Goal: Task Accomplishment & Management: Use online tool/utility

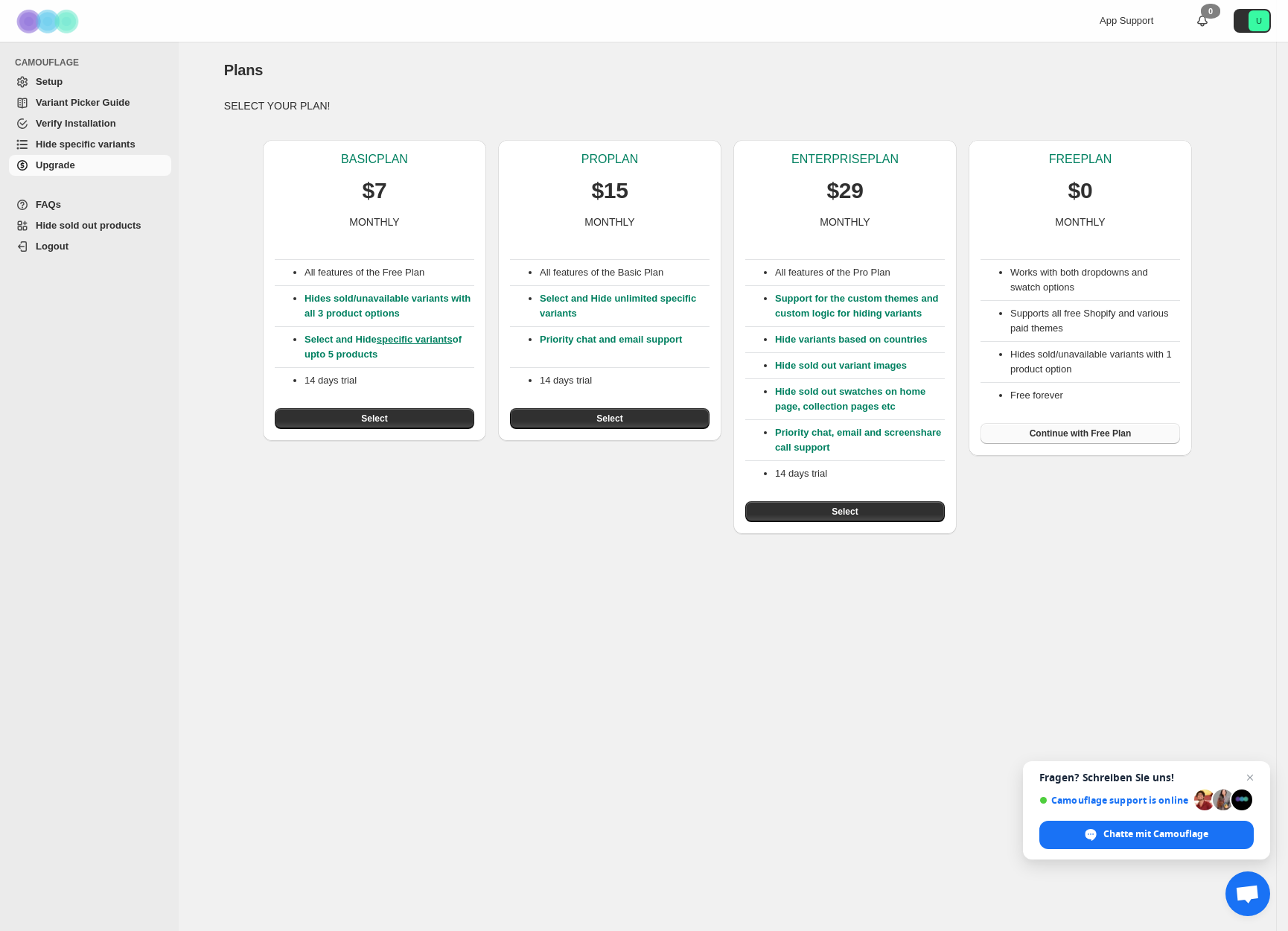
click at [1082, 443] on button "Continue with Free Plan" at bounding box center [1080, 434] width 200 height 21
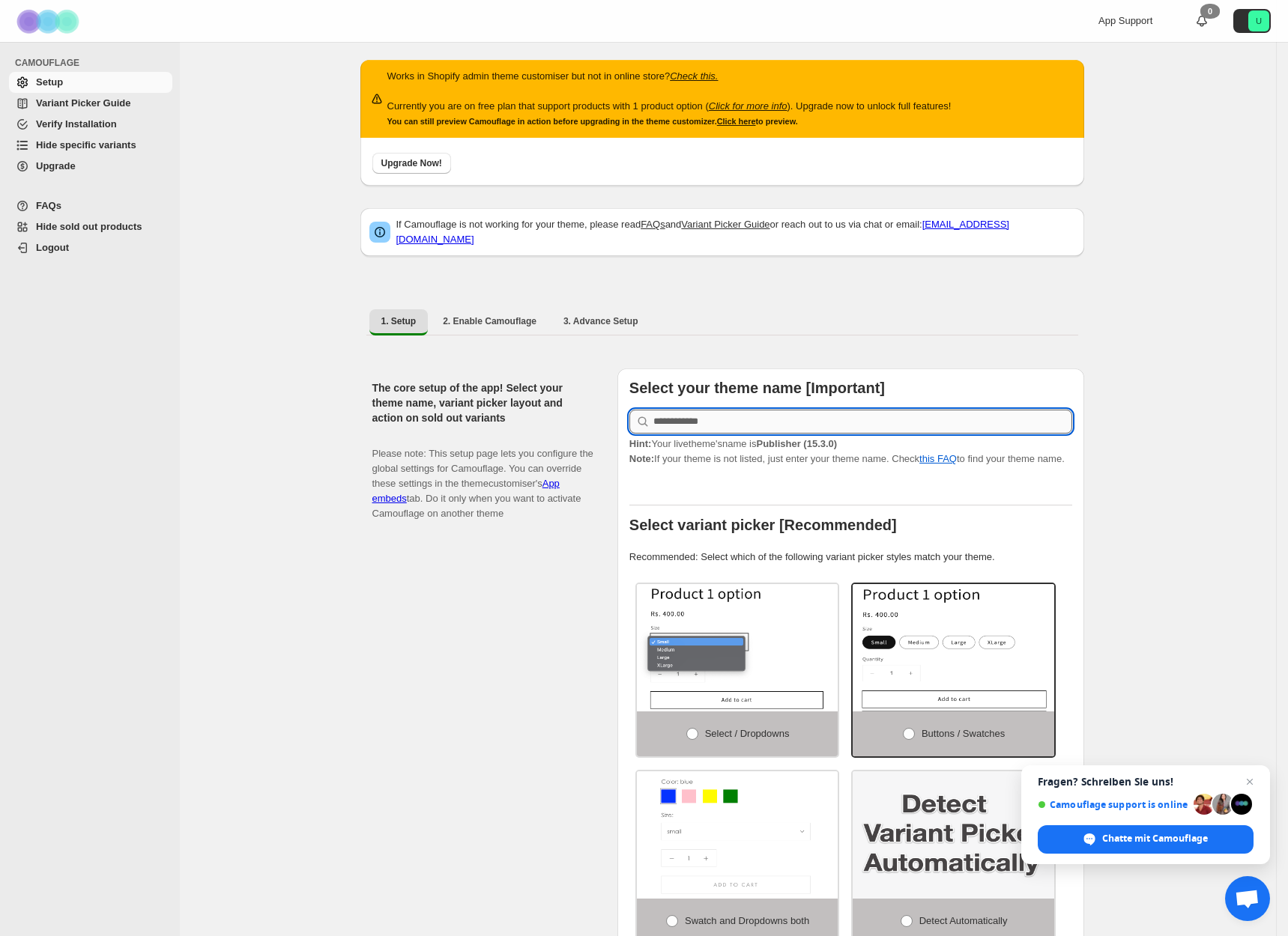
click at [721, 410] on input "text" at bounding box center [862, 422] width 419 height 24
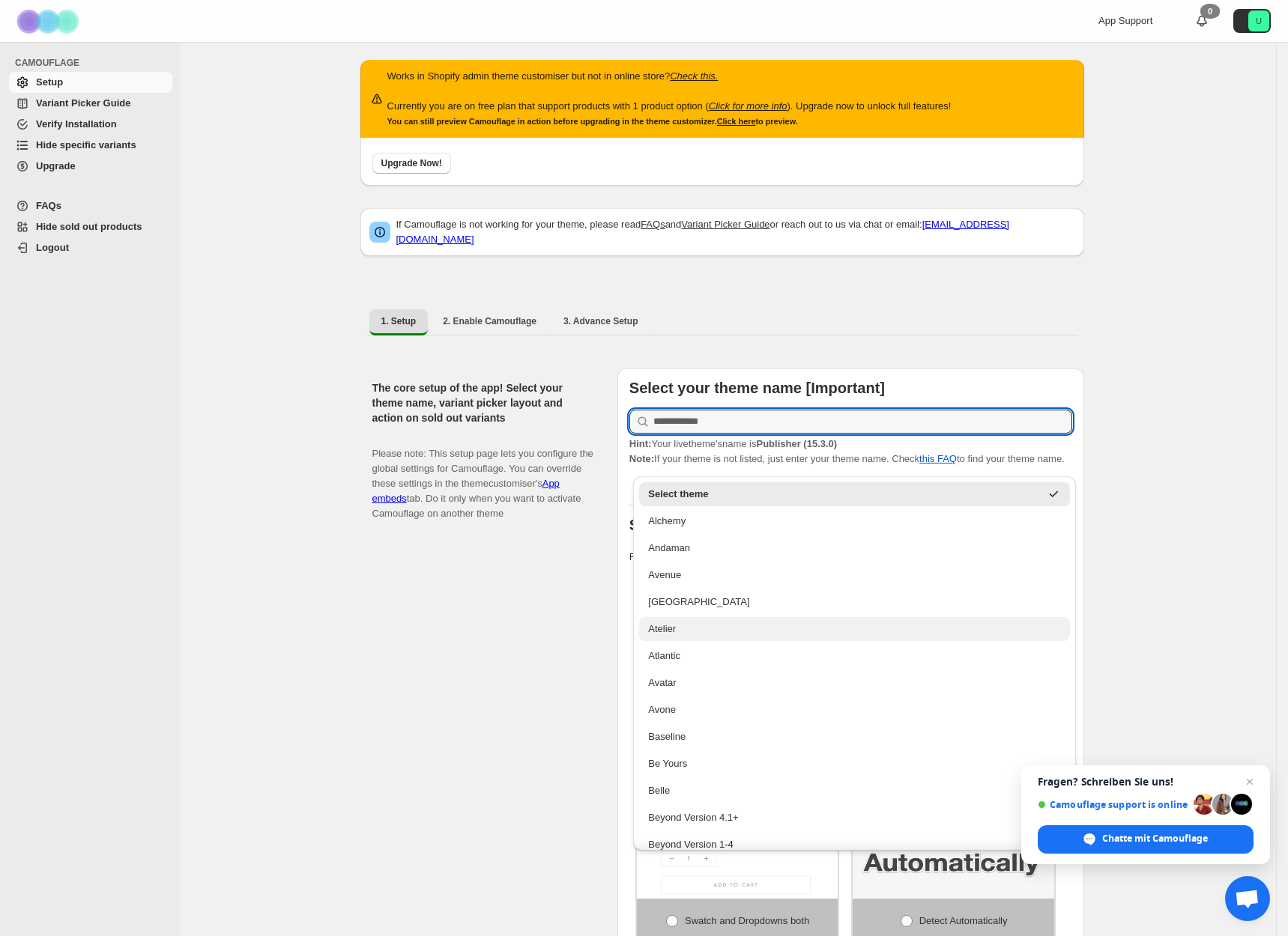
click at [775, 638] on div "Atelier" at bounding box center [854, 629] width 431 height 24
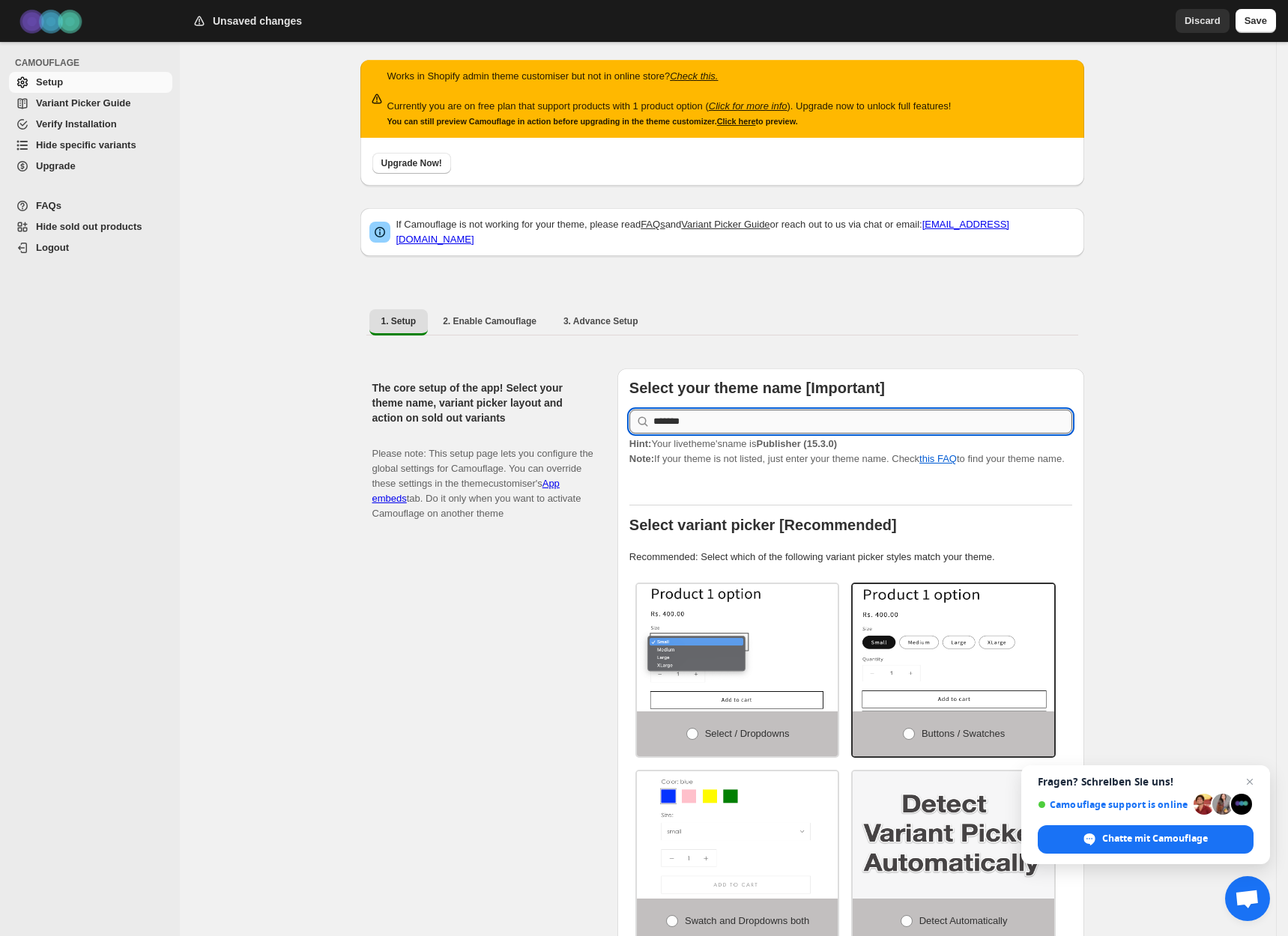
click at [756, 413] on input "*******" at bounding box center [862, 422] width 419 height 24
type input "*********"
click at [805, 461] on p "Hint: Your live theme's name is Publisher (15.3.0) Note: If your theme is not l…" at bounding box center [851, 451] width 442 height 30
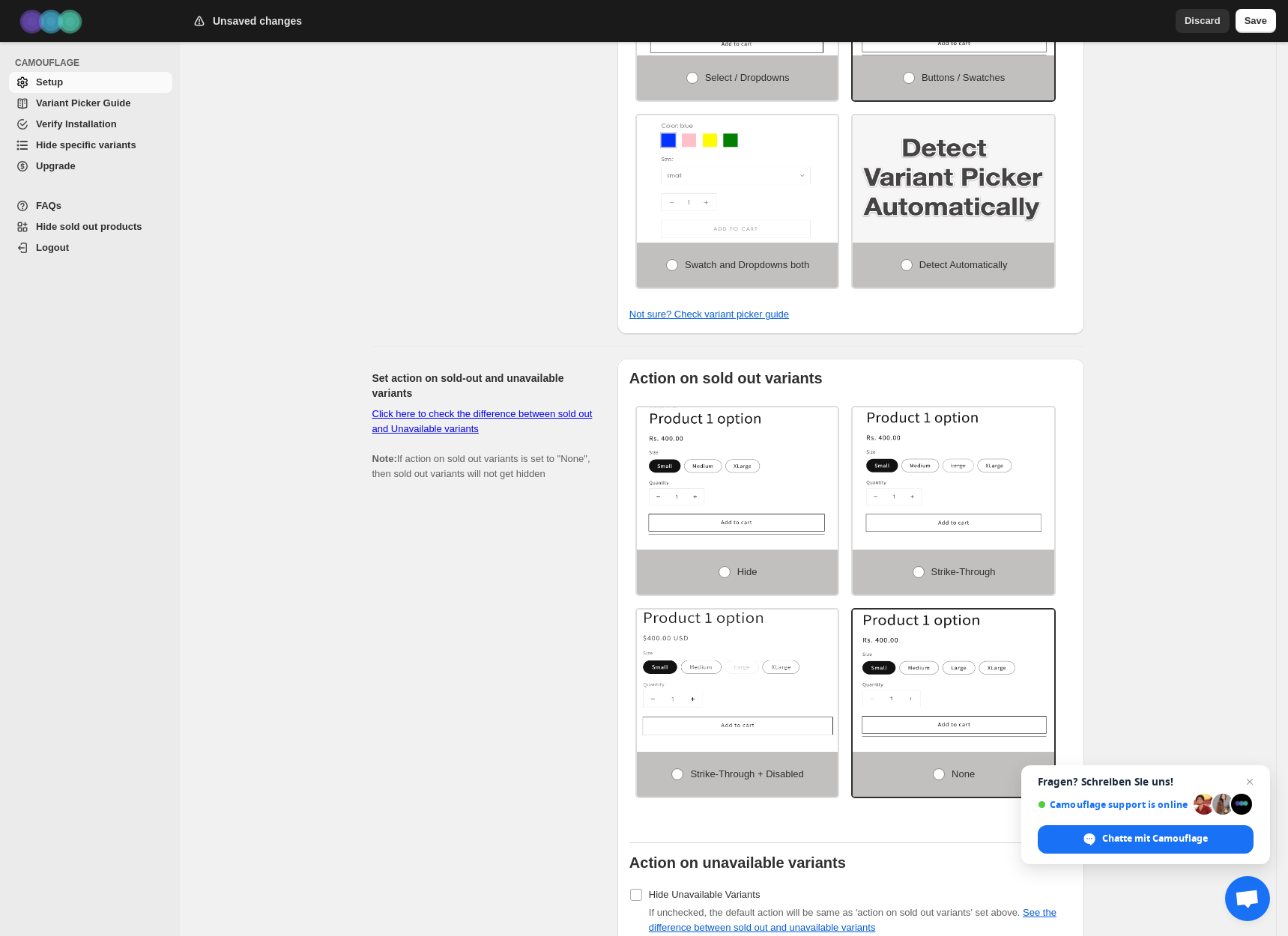
scroll to position [931, 0]
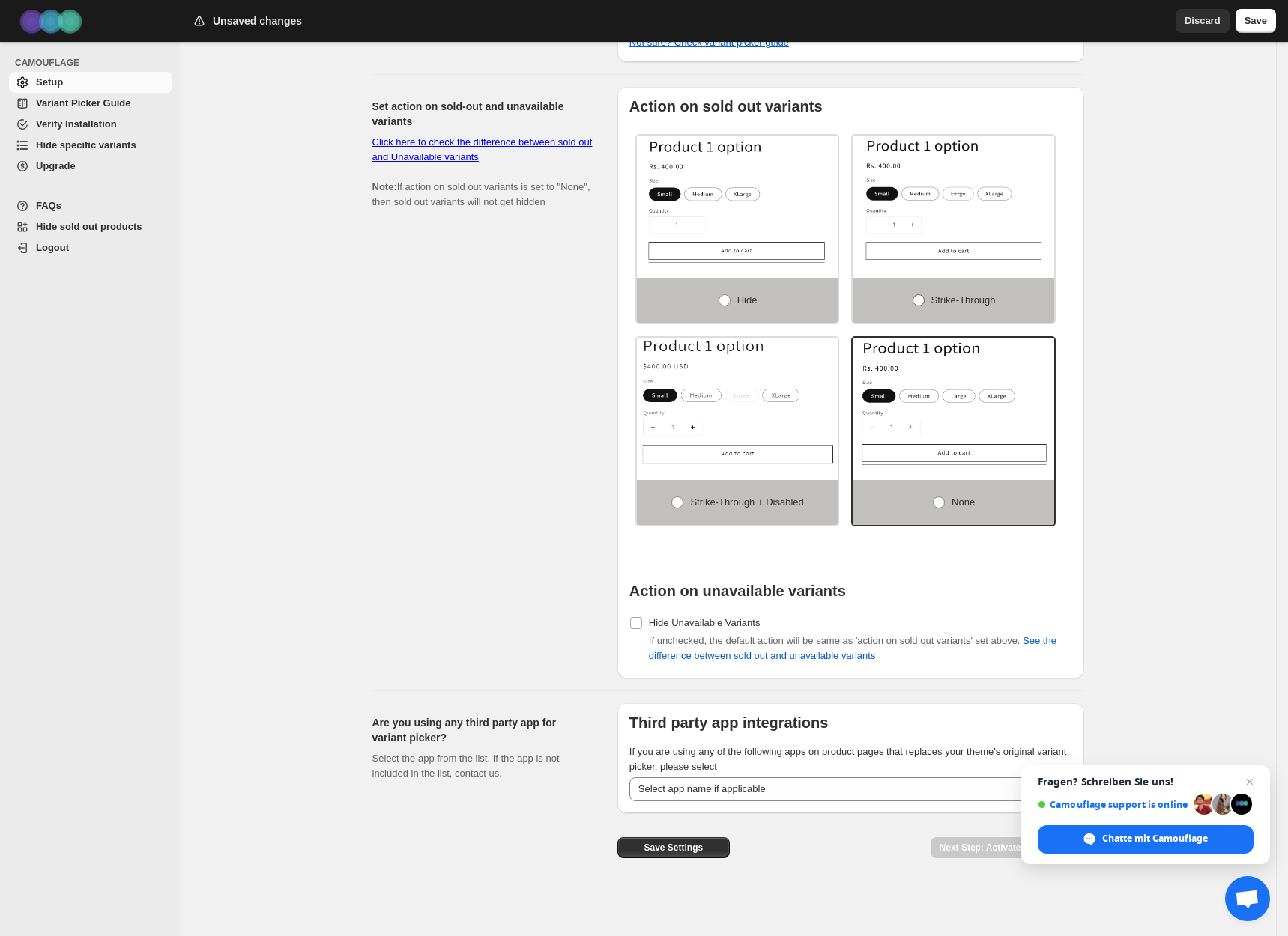
click at [997, 292] on label "Strike-through" at bounding box center [953, 300] width 202 height 45
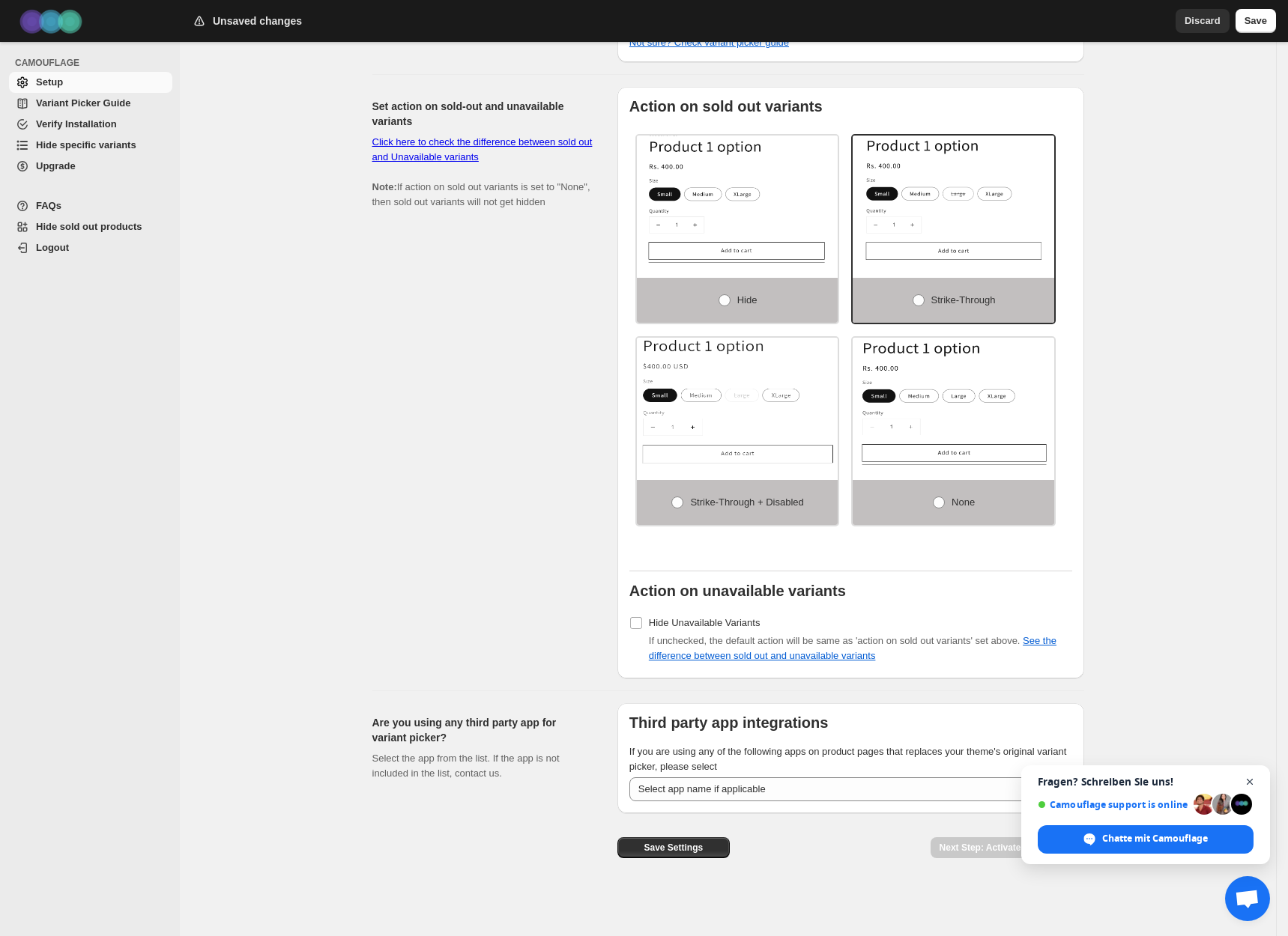
click at [1252, 778] on span "Chat schließen" at bounding box center [1249, 782] width 19 height 19
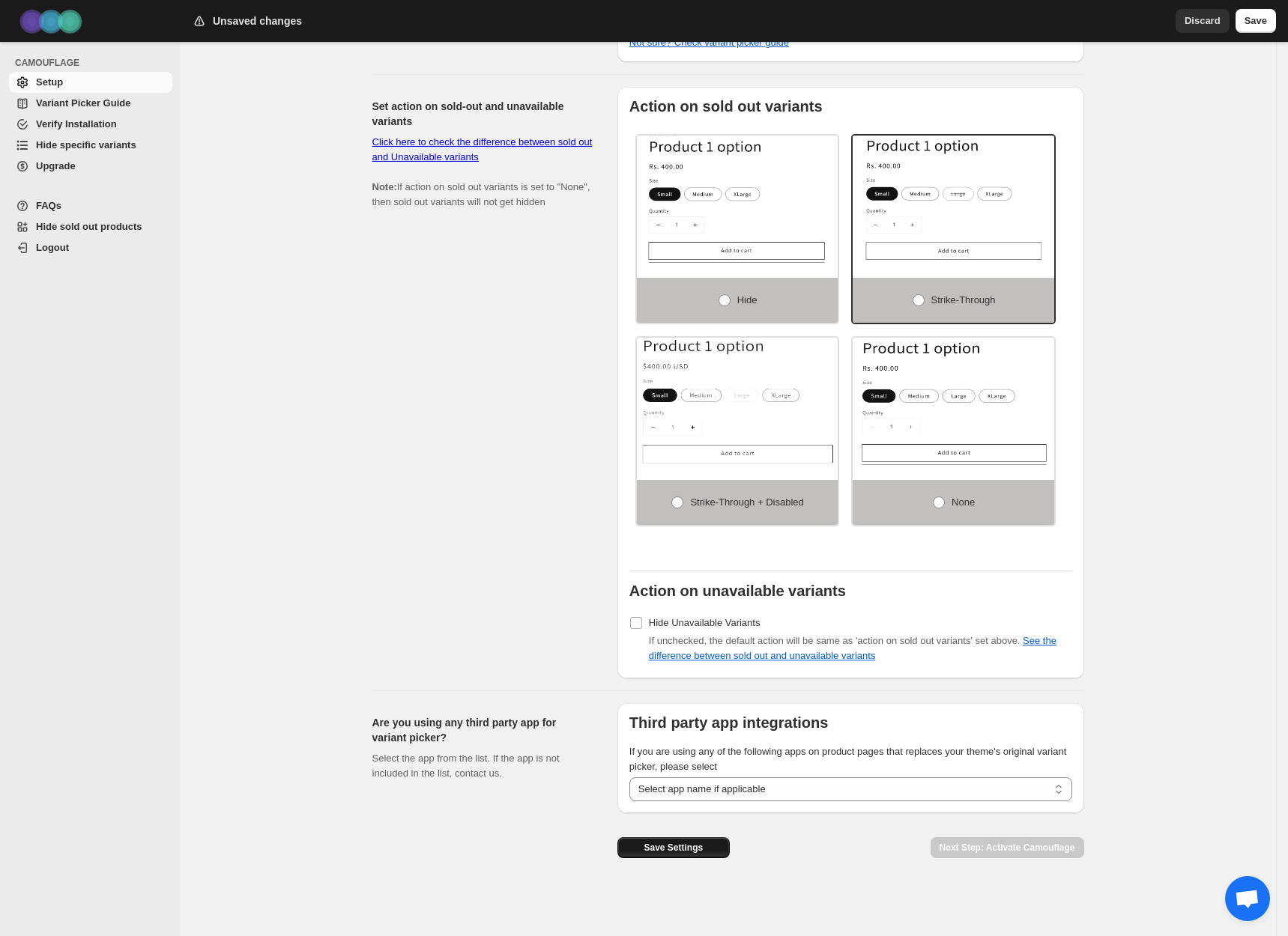
click at [667, 851] on span "Save Settings" at bounding box center [673, 847] width 59 height 12
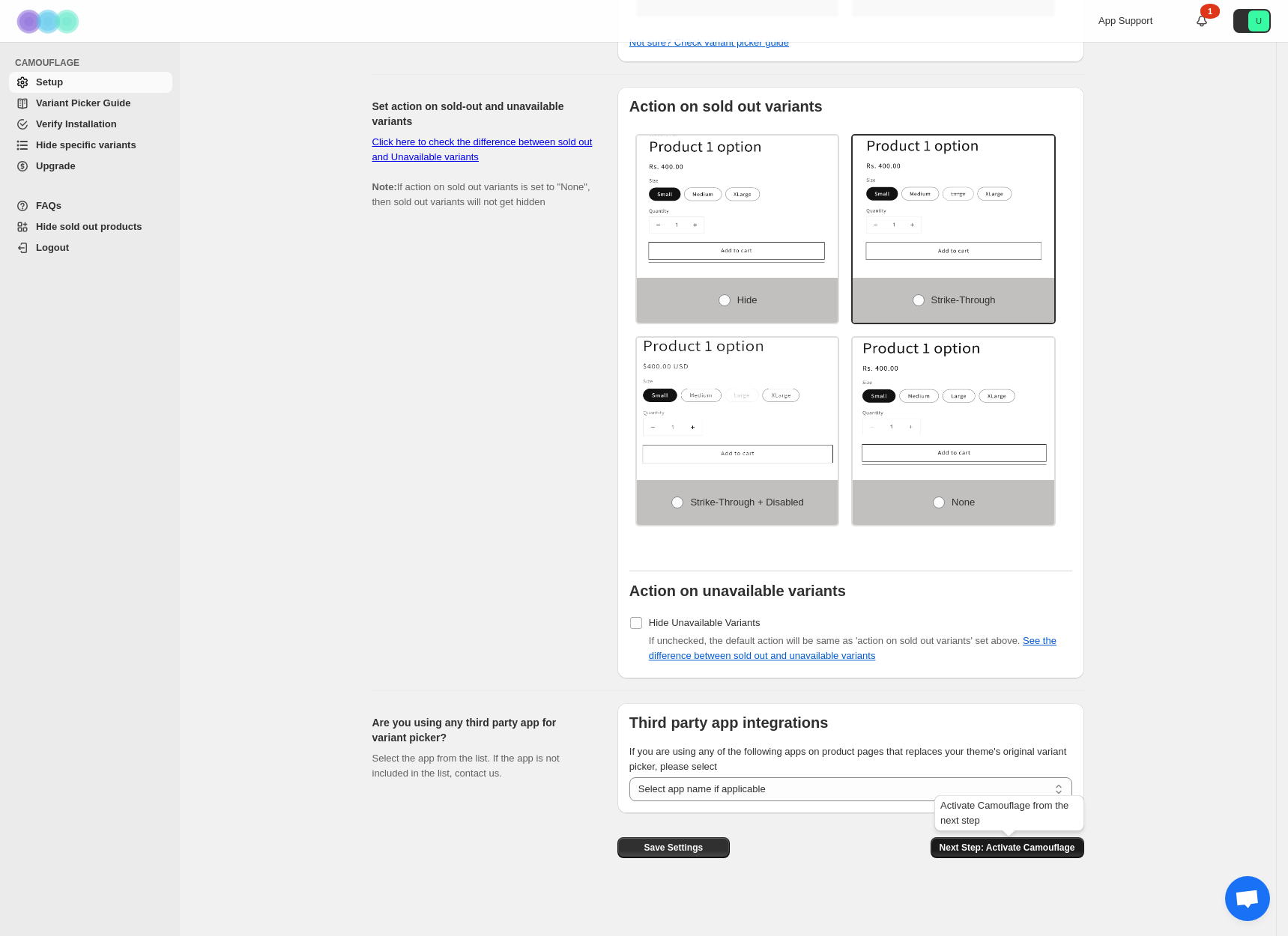
click at [964, 847] on span "Next Step: Activate Camouflage" at bounding box center [1007, 847] width 136 height 12
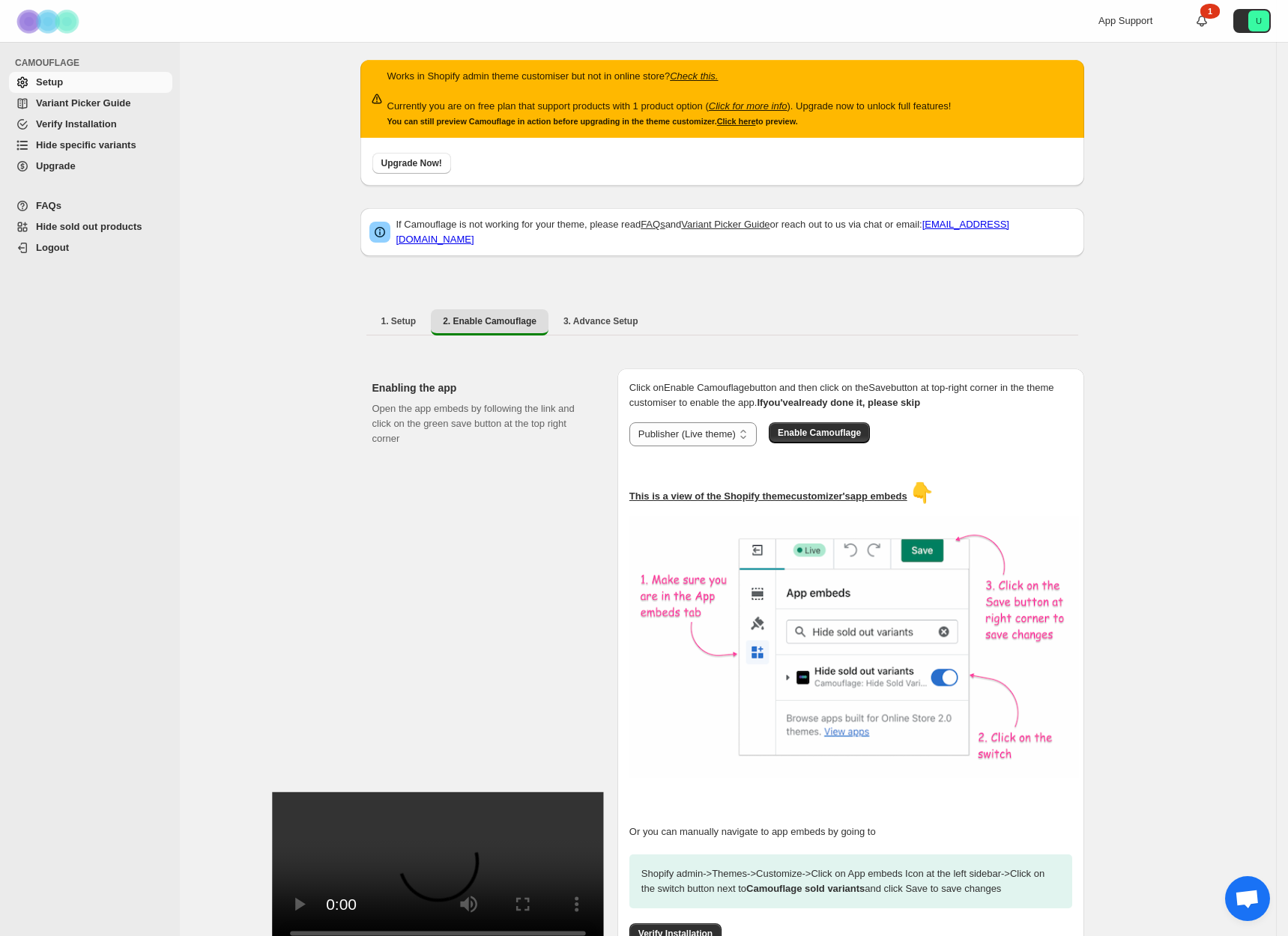
scroll to position [107, 0]
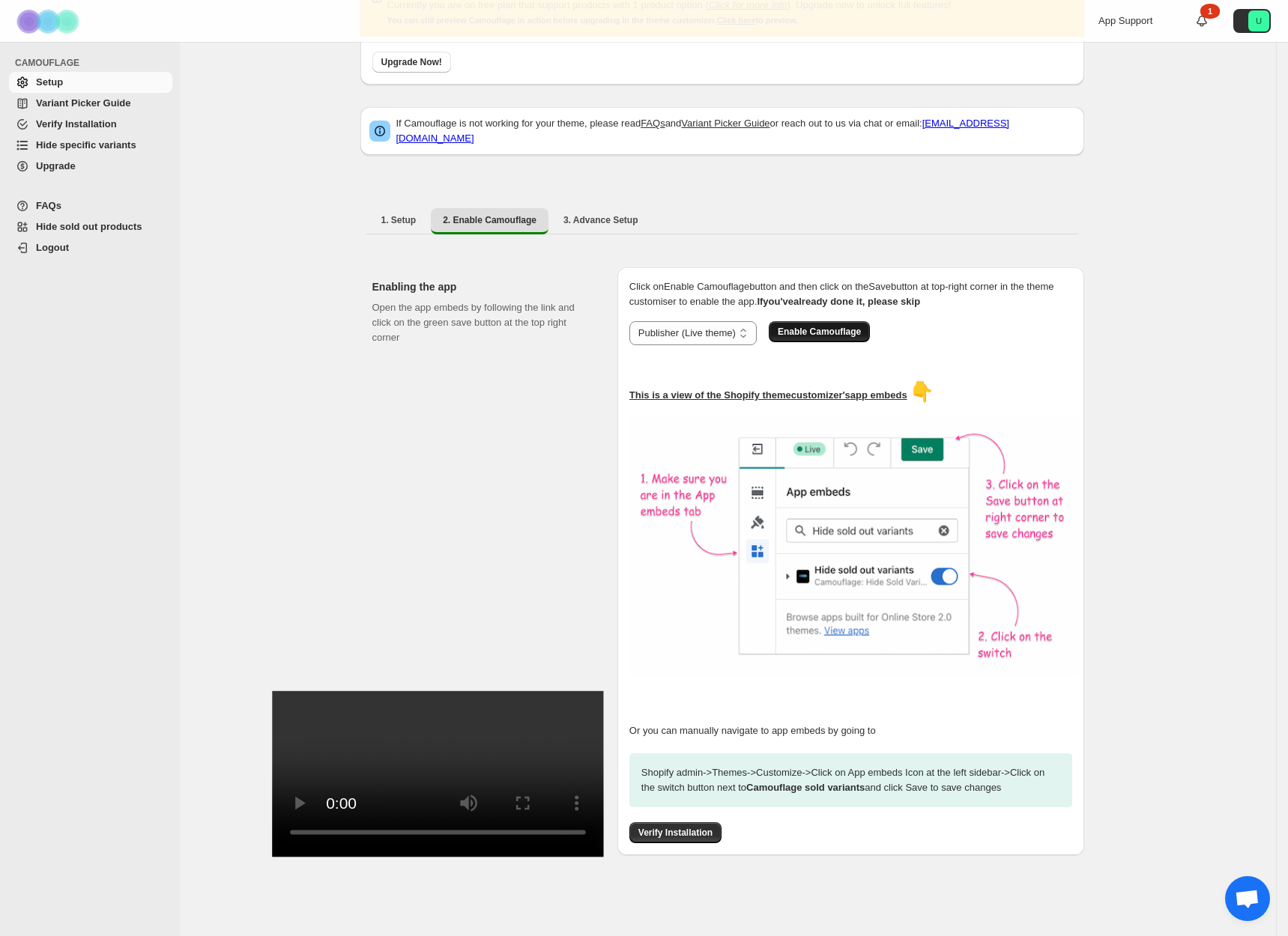
click at [836, 326] on button "Enable Camouflage" at bounding box center [818, 332] width 101 height 21
click at [686, 838] on span "Verify Installation" at bounding box center [675, 833] width 74 height 12
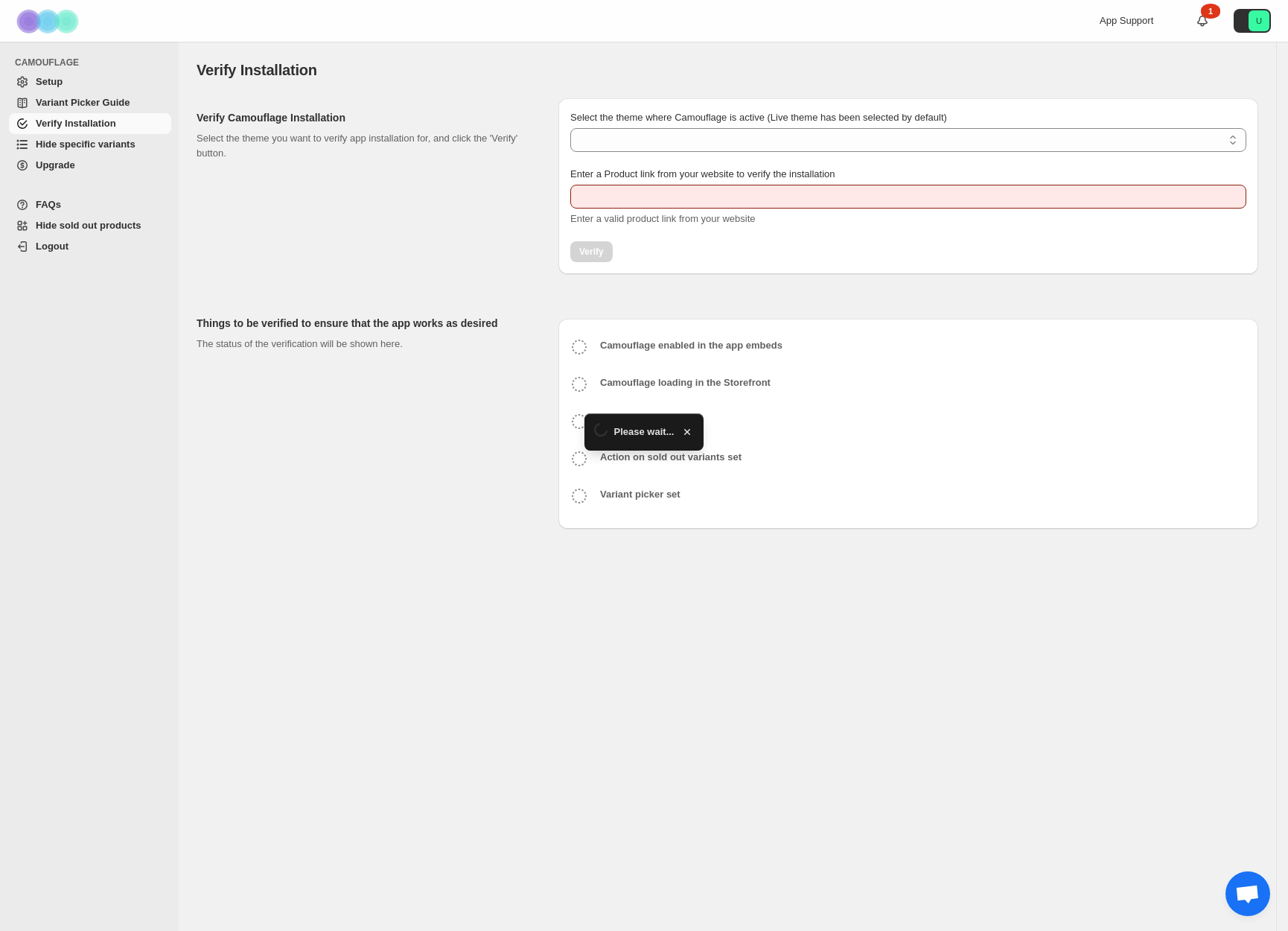
type input "**********"
select select "**********"
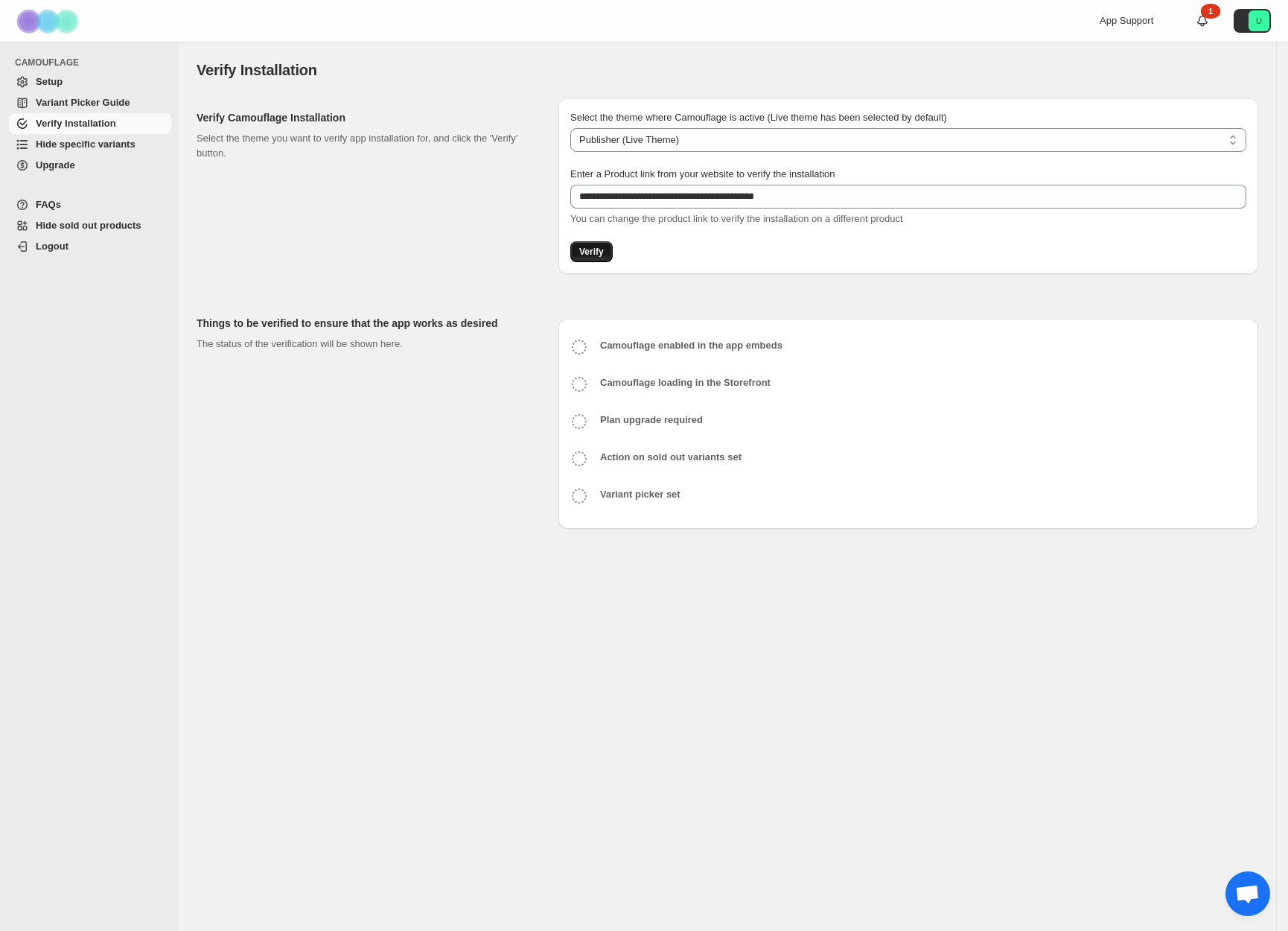
click at [600, 255] on span "Verify" at bounding box center [591, 252] width 25 height 12
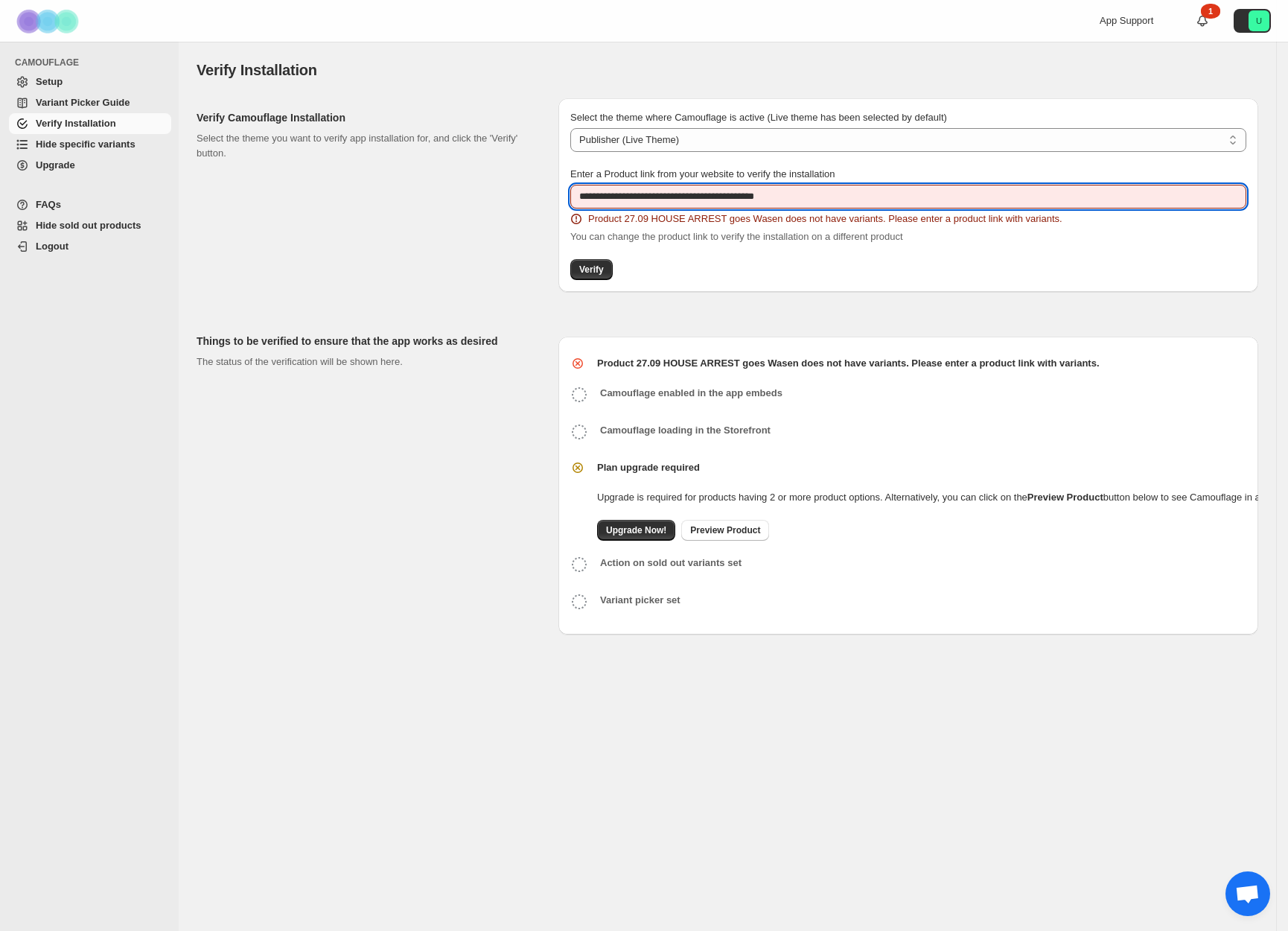
click at [815, 191] on input "**********" at bounding box center [908, 197] width 676 height 24
click at [830, 200] on input "**********" at bounding box center [908, 197] width 676 height 24
click at [600, 267] on span "Verify" at bounding box center [591, 270] width 25 height 12
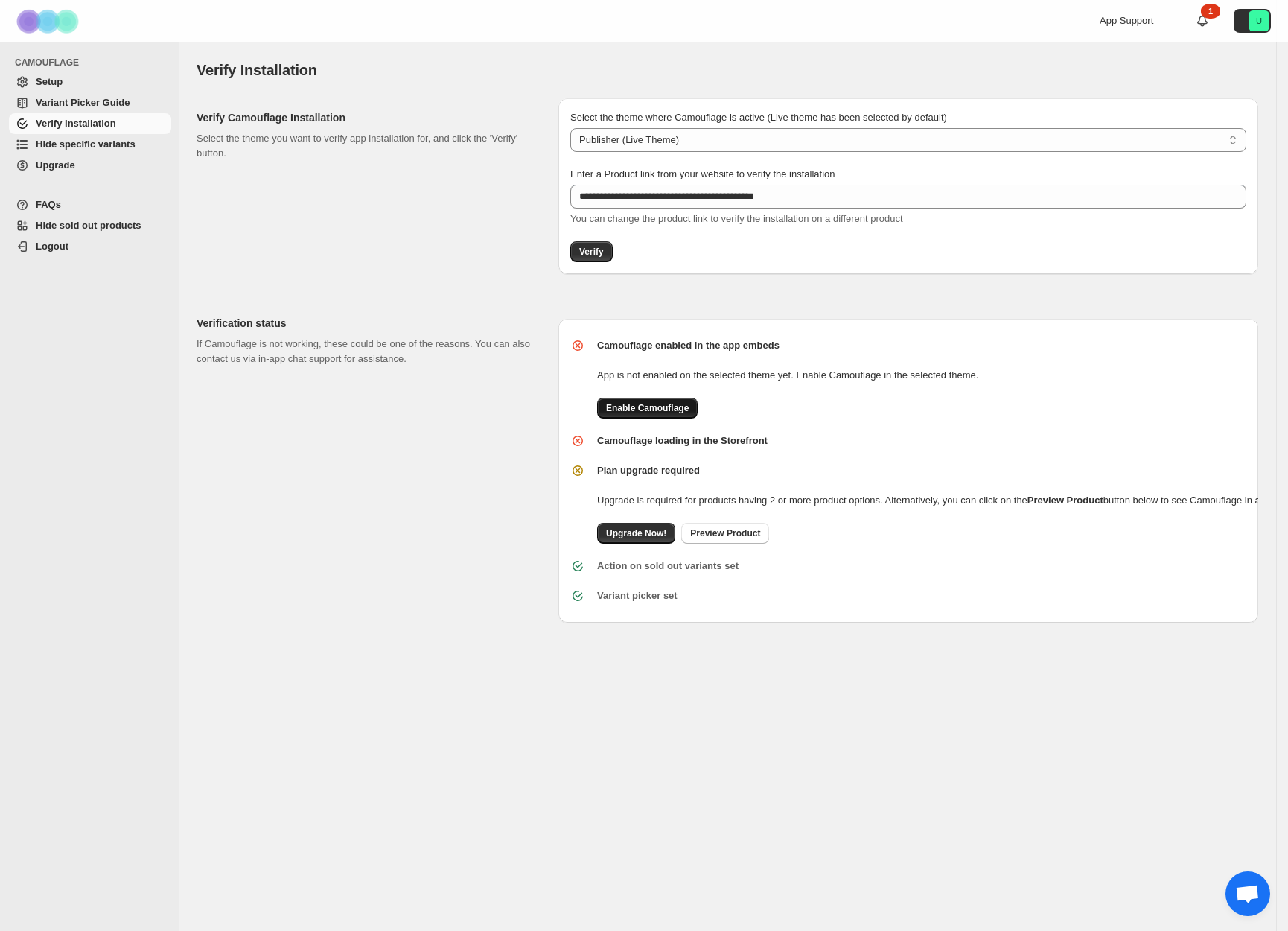
click at [654, 406] on span "Enable Camouflage" at bounding box center [648, 408] width 83 height 12
click at [591, 255] on span "Verify" at bounding box center [591, 252] width 25 height 12
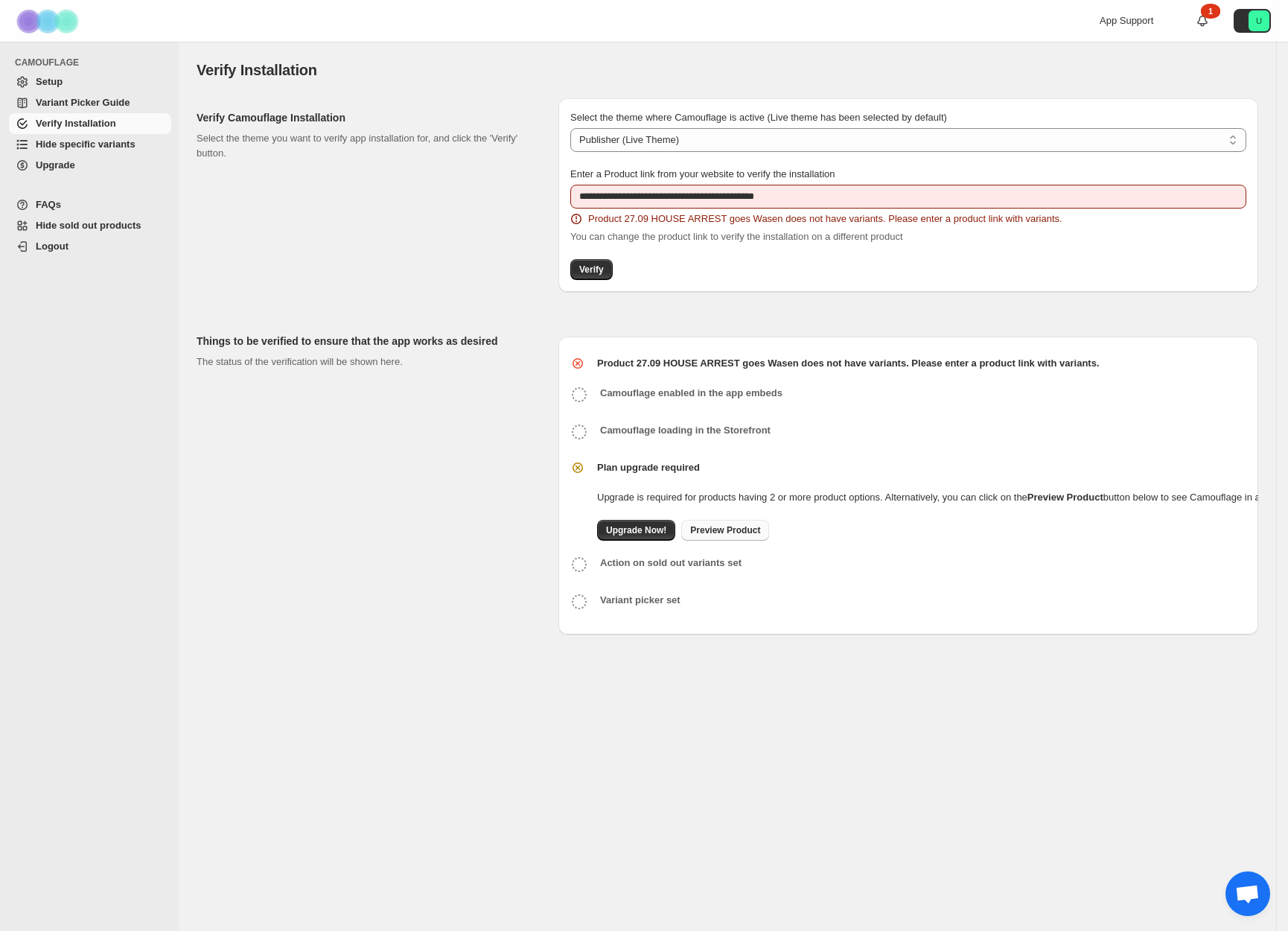
click at [728, 535] on link "Preview Product" at bounding box center [725, 530] width 88 height 21
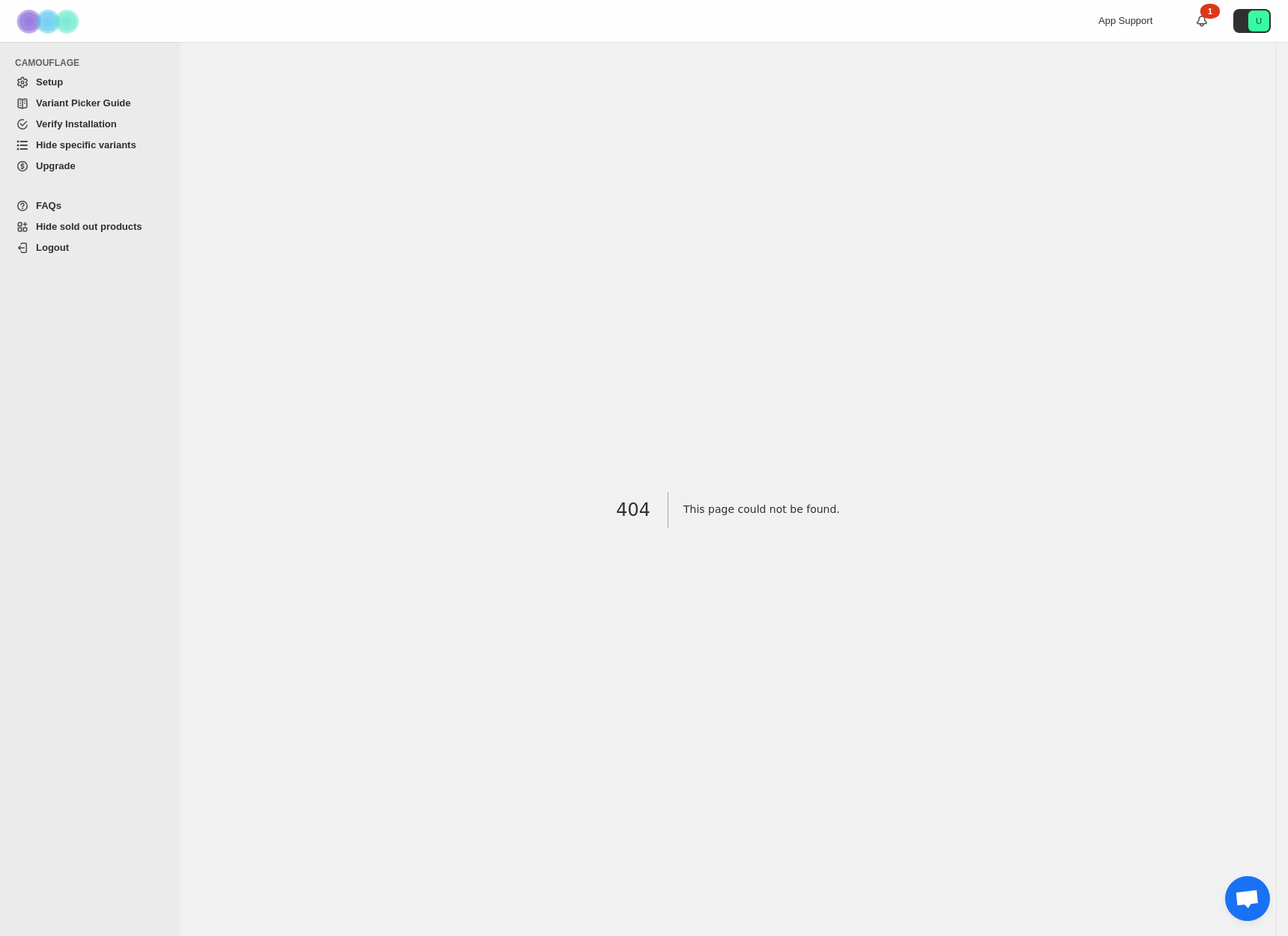
click at [89, 83] on span "Setup" at bounding box center [102, 83] width 133 height 15
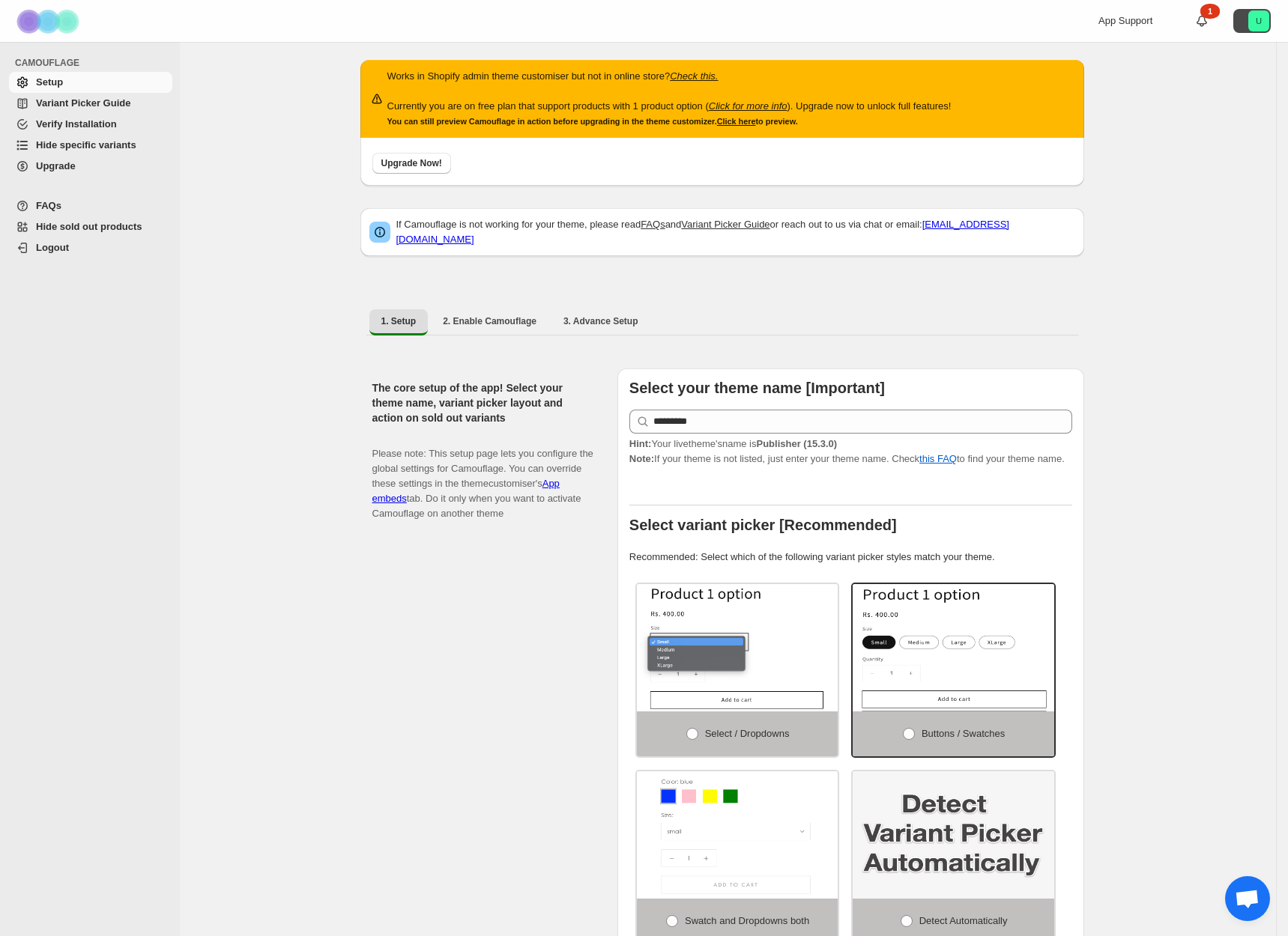
click at [1258, 20] on icon "U" at bounding box center [1258, 21] width 21 height 21
click at [80, 254] on span "Logout" at bounding box center [102, 248] width 133 height 15
click at [1261, 20] on text "U" at bounding box center [1258, 21] width 6 height 9
click at [1230, 85] on span "Logout" at bounding box center [1243, 89] width 58 height 15
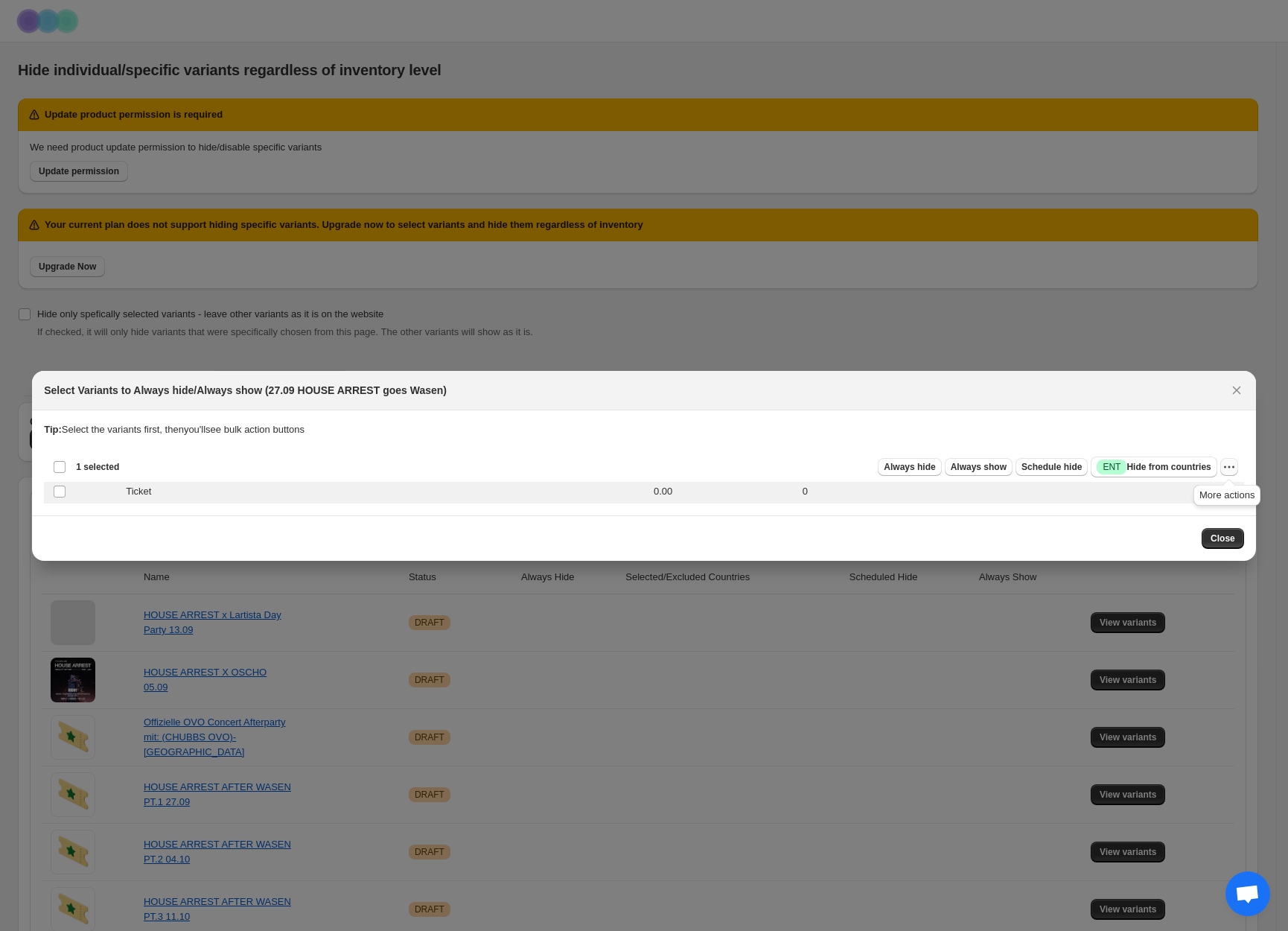
click at [1230, 465] on icon "More actions" at bounding box center [1229, 467] width 15 height 15
click at [1230, 462] on icon "More actions" at bounding box center [1229, 467] width 15 height 15
click at [1235, 389] on icon "Close" at bounding box center [1237, 390] width 15 height 15
